Goal: Information Seeking & Learning: Check status

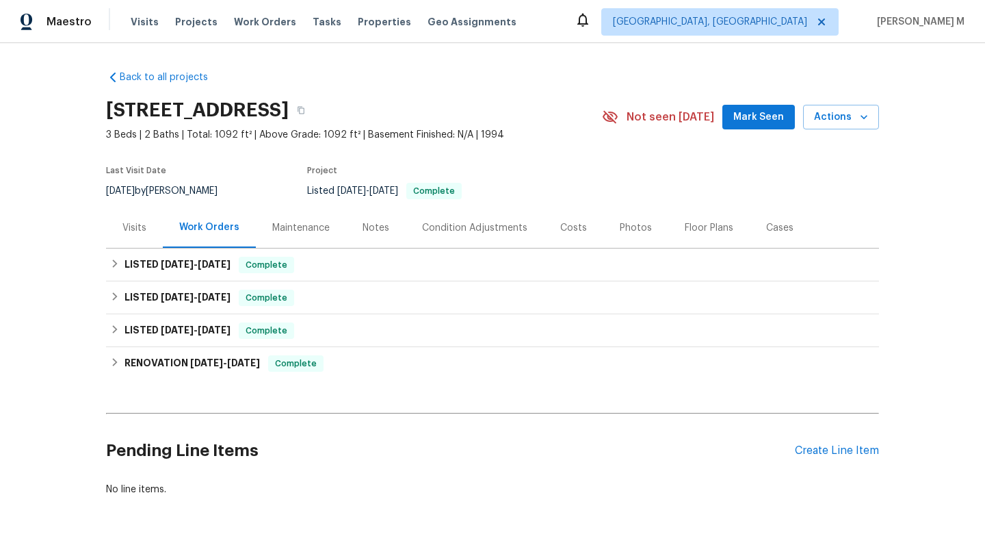
click at [134, 233] on div "Visits" at bounding box center [135, 228] width 24 height 14
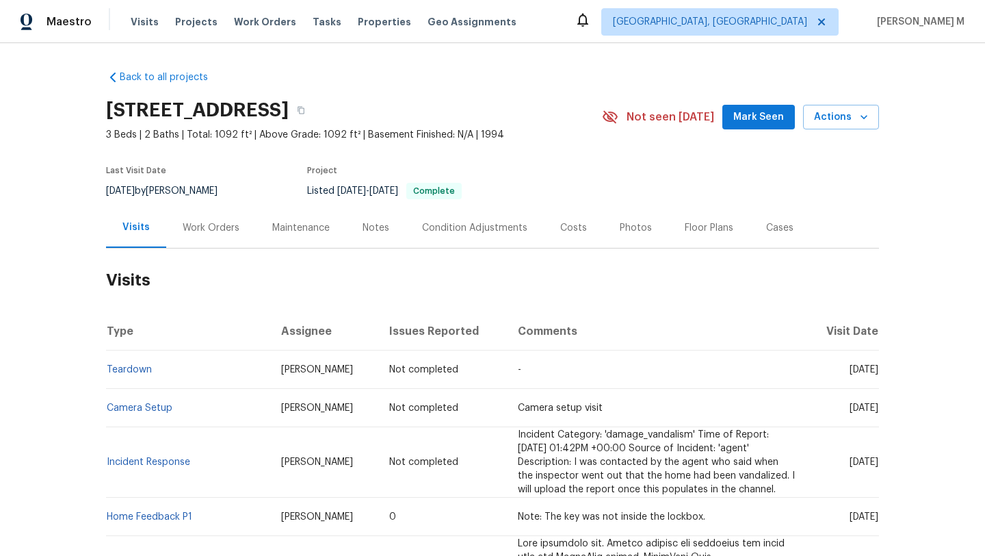
drag, startPoint x: 818, startPoint y: 373, endPoint x: 849, endPoint y: 373, distance: 30.8
click at [850, 373] on span "Sun, Oct 26 2025" at bounding box center [864, 370] width 29 height 10
copy span "Oct 26"
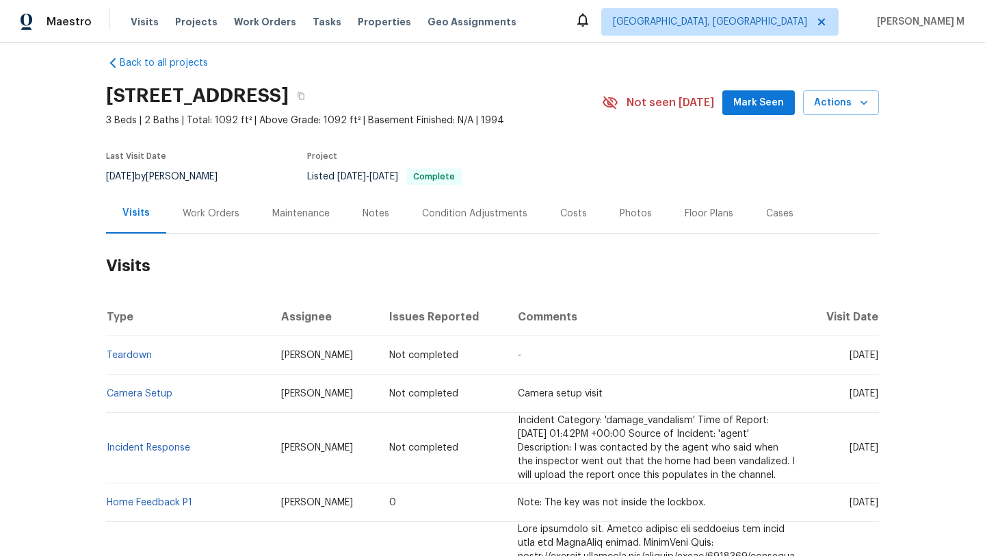
scroll to position [16, 0]
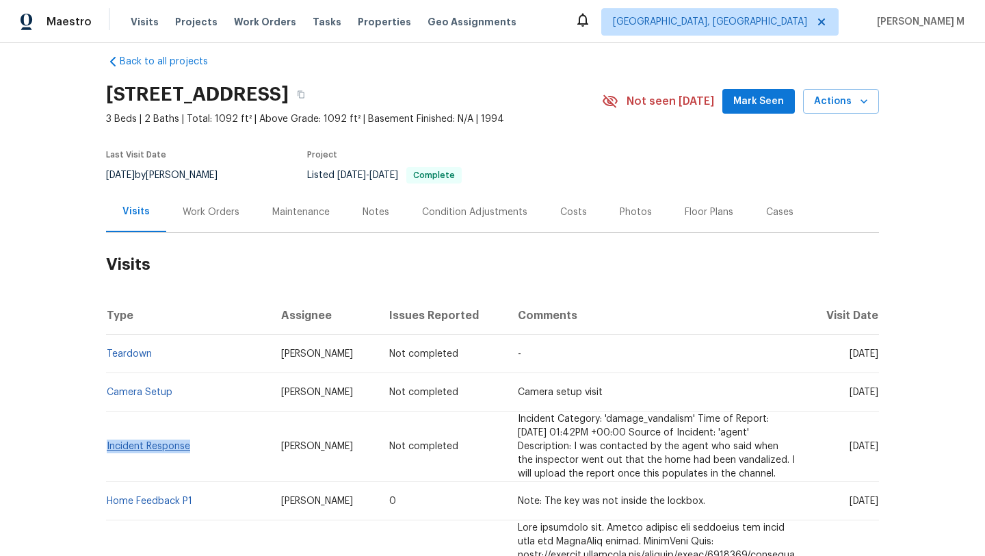
drag, startPoint x: 197, startPoint y: 452, endPoint x: 101, endPoint y: 447, distance: 96.0
click at [106, 447] on td "Incident Response" at bounding box center [188, 446] width 164 height 70
copy link "Incident Response"
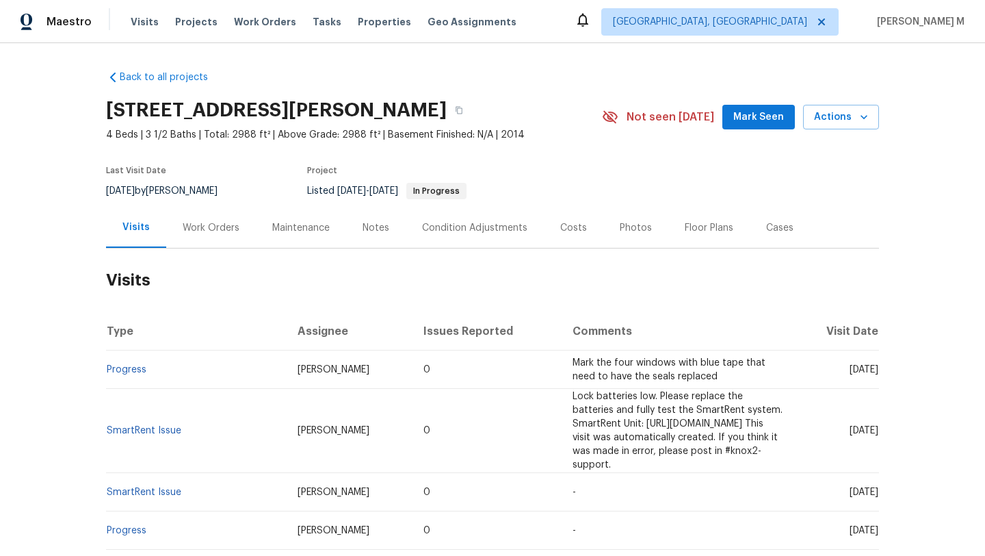
drag, startPoint x: 822, startPoint y: 371, endPoint x: 847, endPoint y: 372, distance: 25.4
click at [850, 372] on span "[DATE]" at bounding box center [864, 370] width 29 height 10
copy span "[DATE]"
click at [214, 237] on div "Work Orders" at bounding box center [211, 227] width 90 height 40
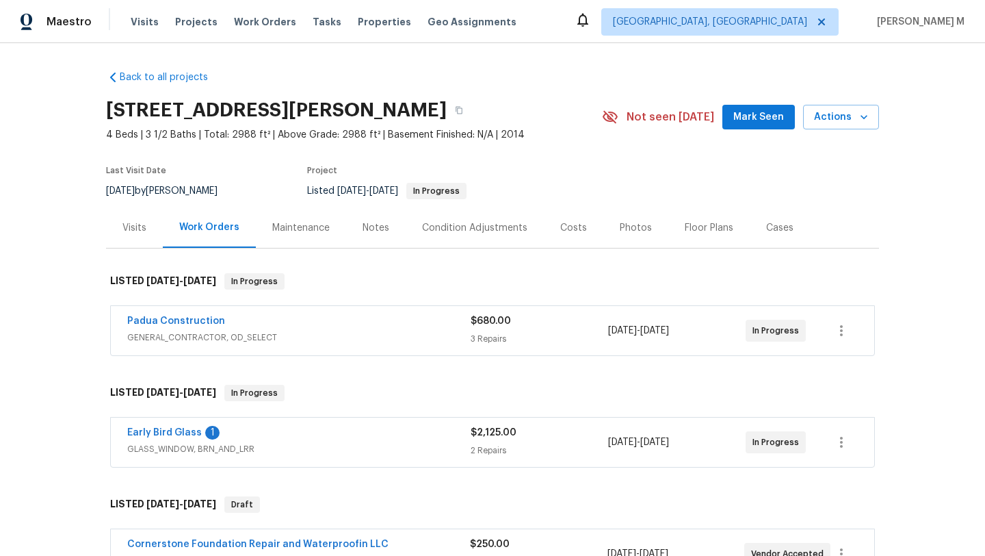
copy link "Padua Construction"
drag, startPoint x: 112, startPoint y: 317, endPoint x: 238, endPoint y: 317, distance: 125.9
click at [238, 317] on div "Padua Construction 1 GENERAL_CONTRACTOR, OD_SELECT $680.00 3 Repairs [DATE] - […" at bounding box center [493, 330] width 764 height 49
click at [304, 329] on div "Padua Construction 1" at bounding box center [299, 322] width 344 height 16
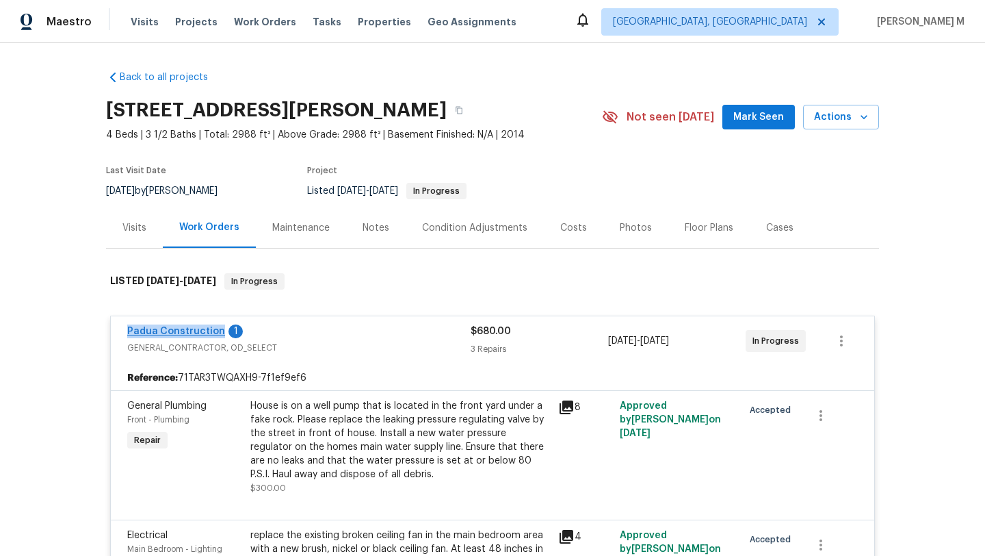
drag, startPoint x: 109, startPoint y: 328, endPoint x: 210, endPoint y: 332, distance: 100.7
click at [211, 331] on div "Padua Construction 1 GENERAL_CONTRACTOR, OD_SELECT $680.00 3 Repairs [DATE] - […" at bounding box center [493, 340] width 764 height 49
copy link "Padua Construction"
copy span "[DATE] - [DATE]"
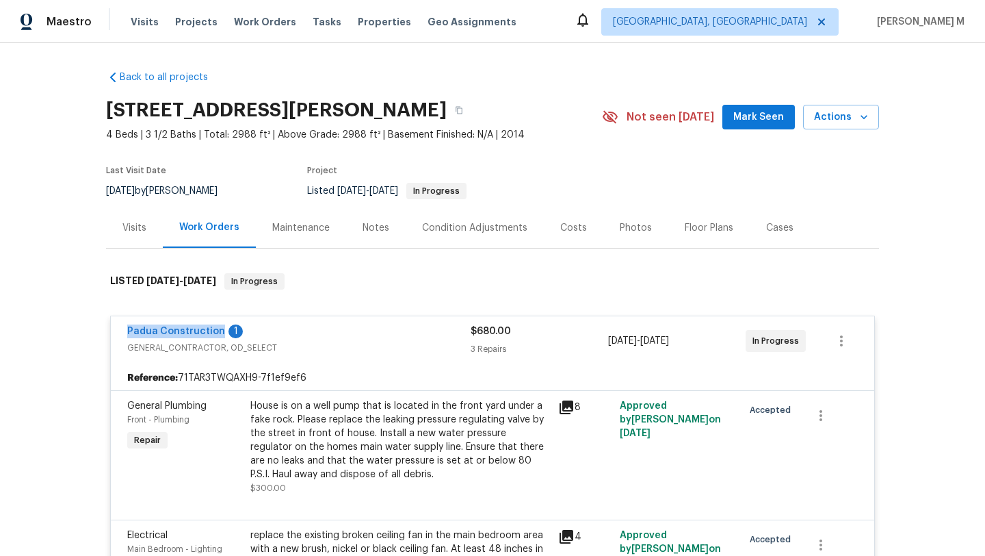
drag, startPoint x: 609, startPoint y: 339, endPoint x: 701, endPoint y: 341, distance: 92.4
click at [669, 341] on span "[DATE] - [DATE]" at bounding box center [638, 341] width 61 height 14
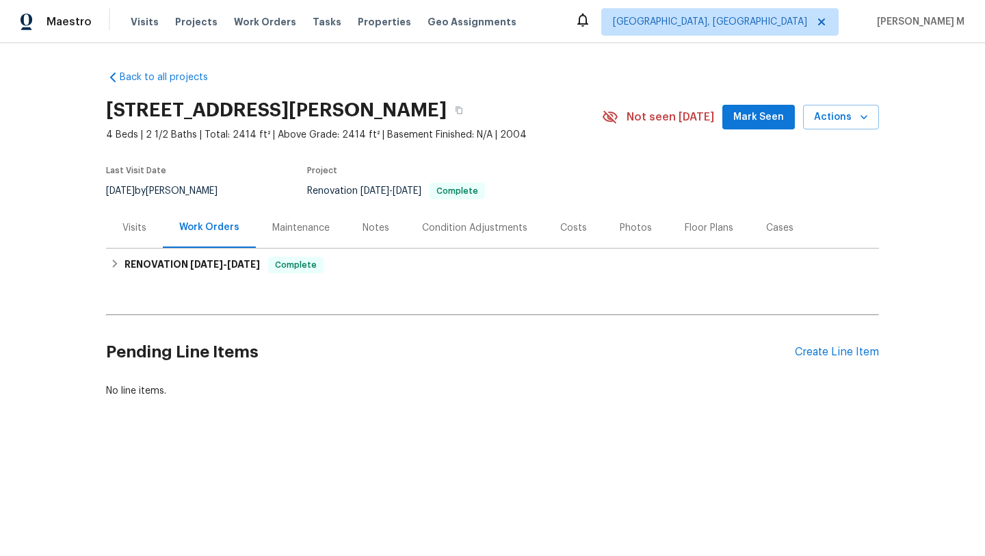
click at [125, 237] on div "Visits" at bounding box center [134, 227] width 57 height 40
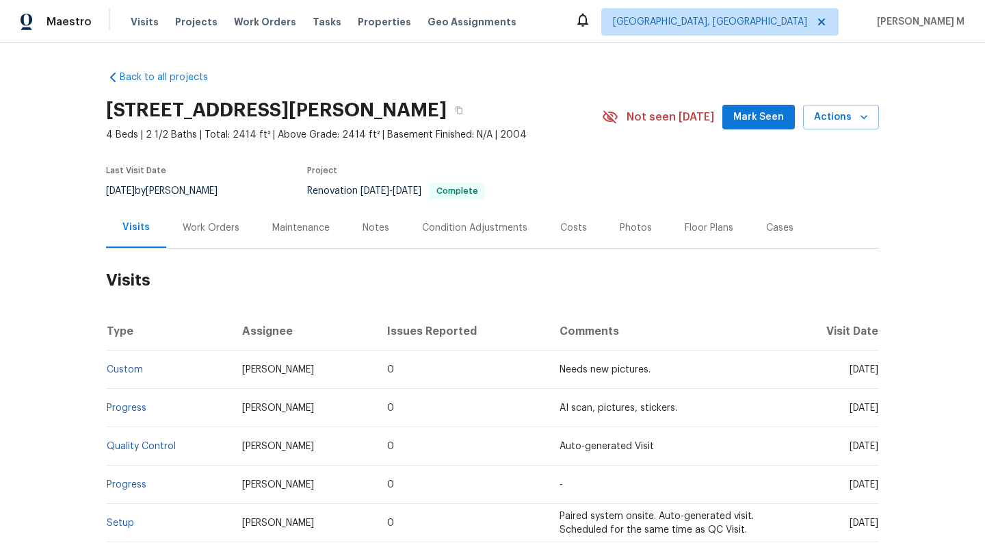
drag, startPoint x: 818, startPoint y: 370, endPoint x: 849, endPoint y: 370, distance: 30.8
click at [850, 370] on span "[DATE]" at bounding box center [864, 370] width 29 height 10
copy span "[DATE]"
click at [207, 242] on div "Work Orders" at bounding box center [211, 227] width 90 height 40
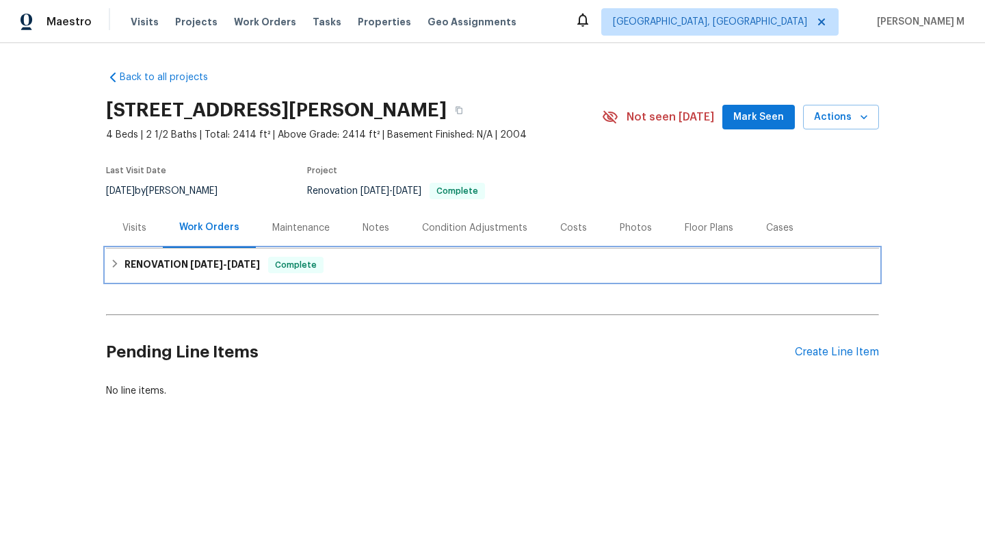
click at [203, 278] on div "RENOVATION [DATE] - [DATE] Complete" at bounding box center [492, 264] width 773 height 33
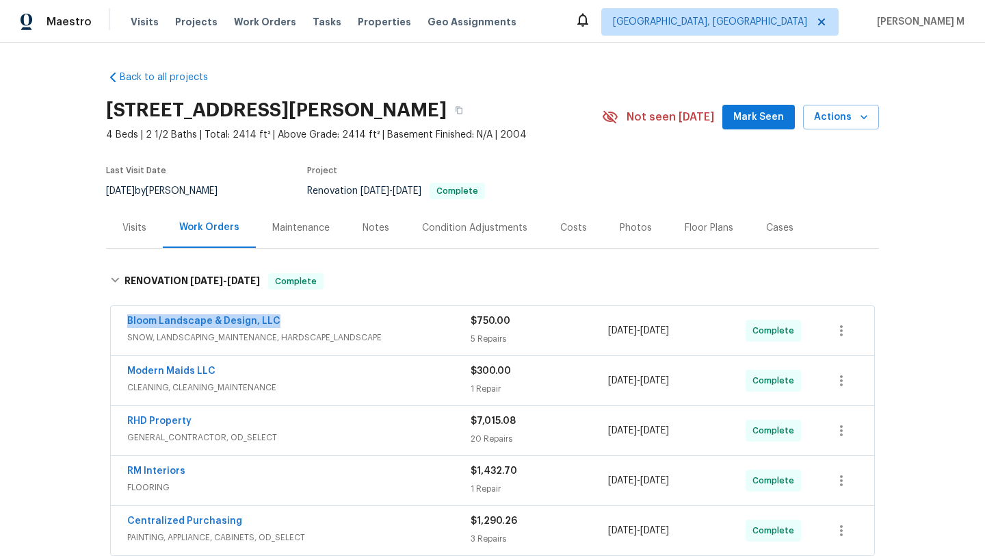
copy link "Bloom Landscape & Design, LLC"
drag, startPoint x: 114, startPoint y: 325, endPoint x: 302, endPoint y: 325, distance: 187.5
click at [302, 325] on div "Bloom Landscape & Design, LLC SNOW, LANDSCAPING_MAINTENANCE, HARDSCAPE_LANDSCAP…" at bounding box center [493, 330] width 764 height 49
